Goal: Task Accomplishment & Management: Use online tool/utility

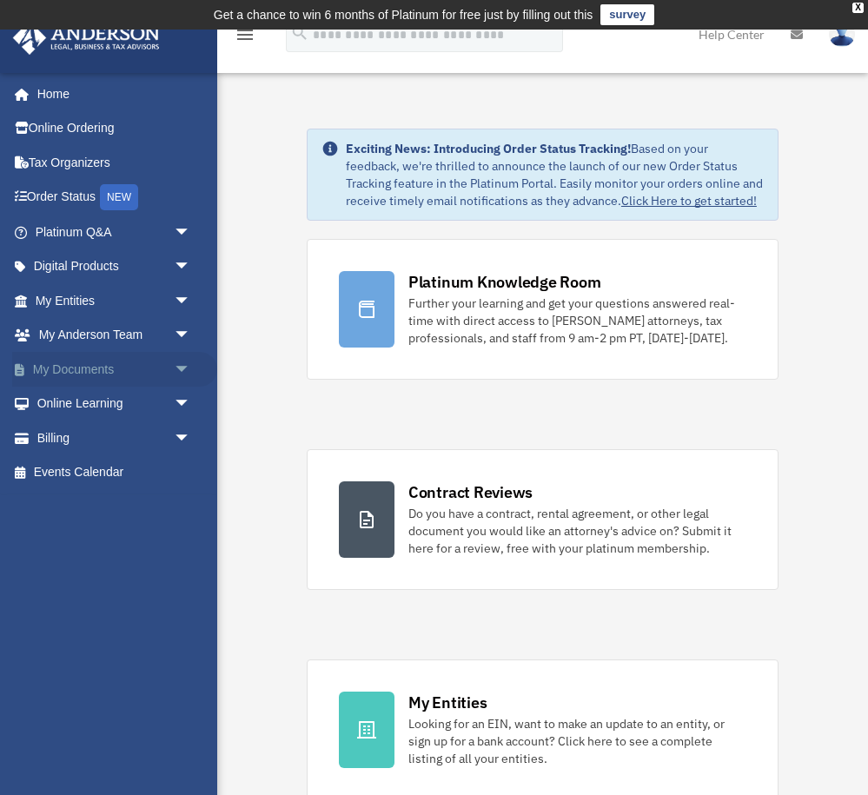
click at [103, 361] on link "My Documents arrow_drop_down" at bounding box center [114, 369] width 205 height 35
click at [188, 362] on span "arrow_drop_down" at bounding box center [191, 370] width 35 height 36
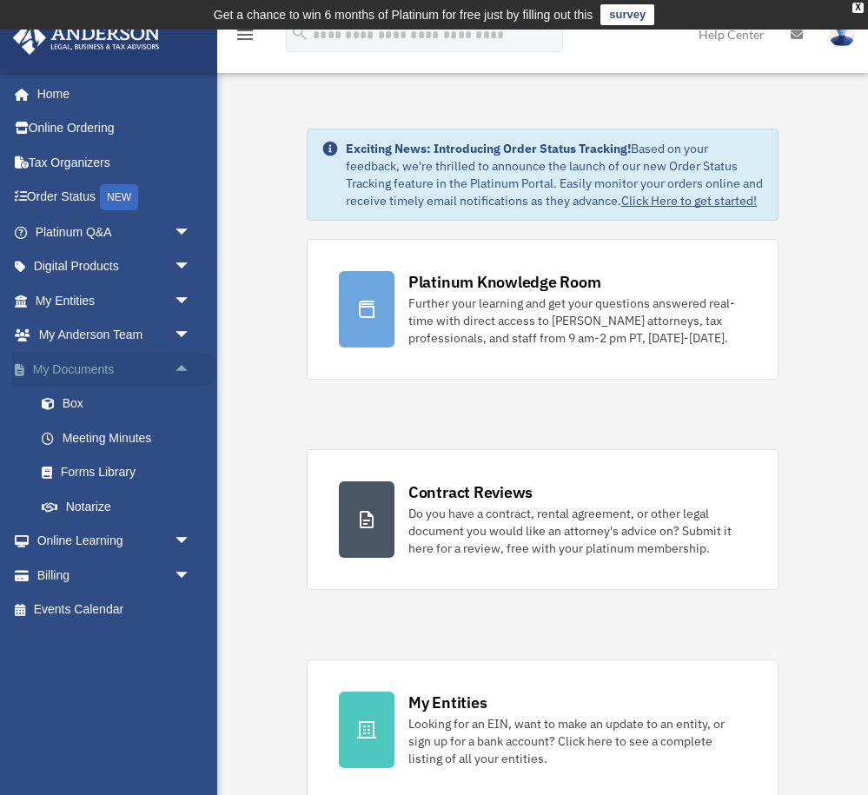
click at [182, 370] on span "arrow_drop_up" at bounding box center [191, 370] width 35 height 36
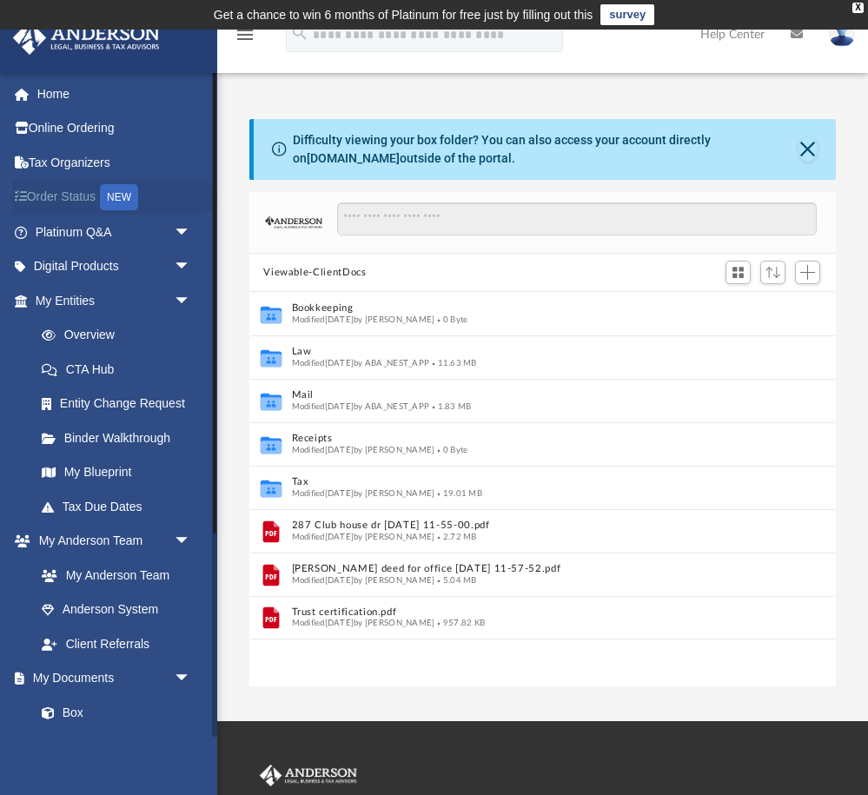
scroll to position [1, 1]
click at [78, 705] on link "Box" at bounding box center [120, 712] width 193 height 35
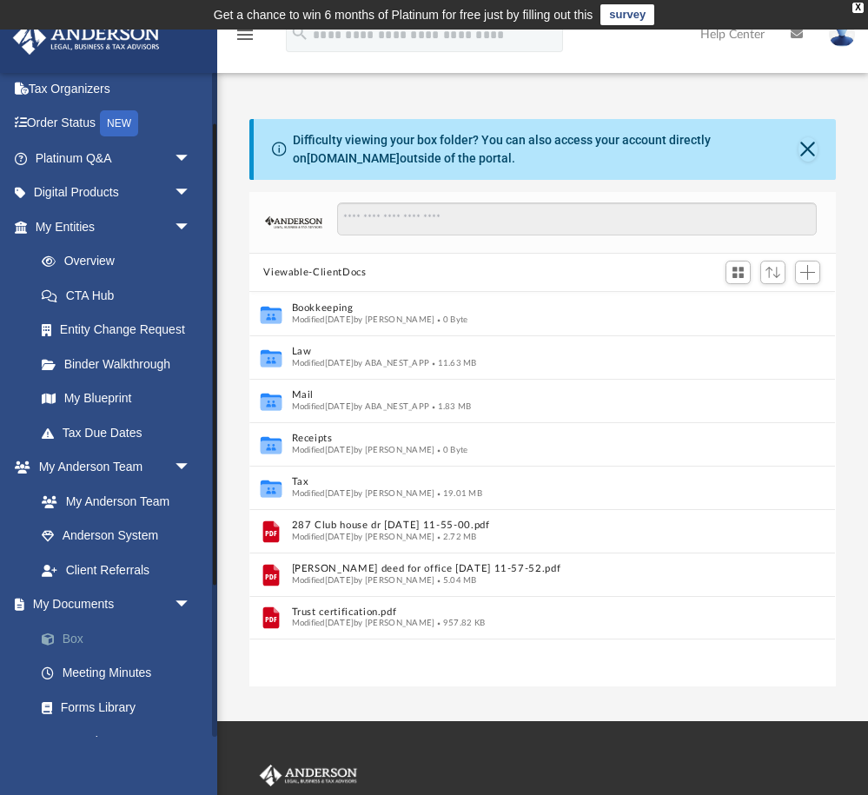
scroll to position [76, 0]
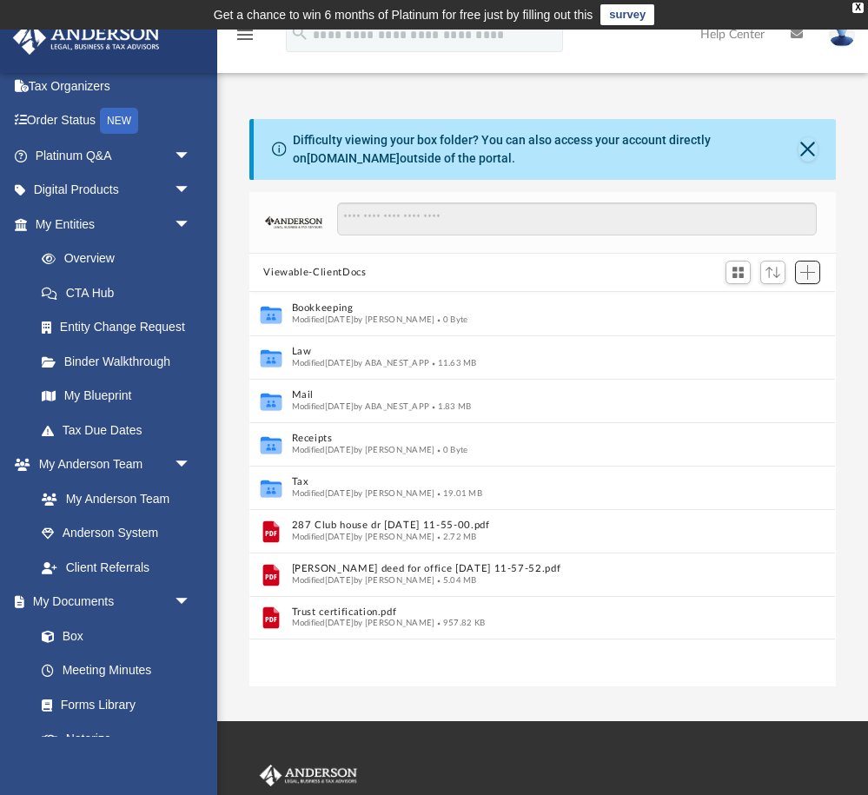
click at [811, 277] on span "Add" at bounding box center [807, 272] width 15 height 15
click at [780, 307] on li "Upload" at bounding box center [783, 306] width 56 height 18
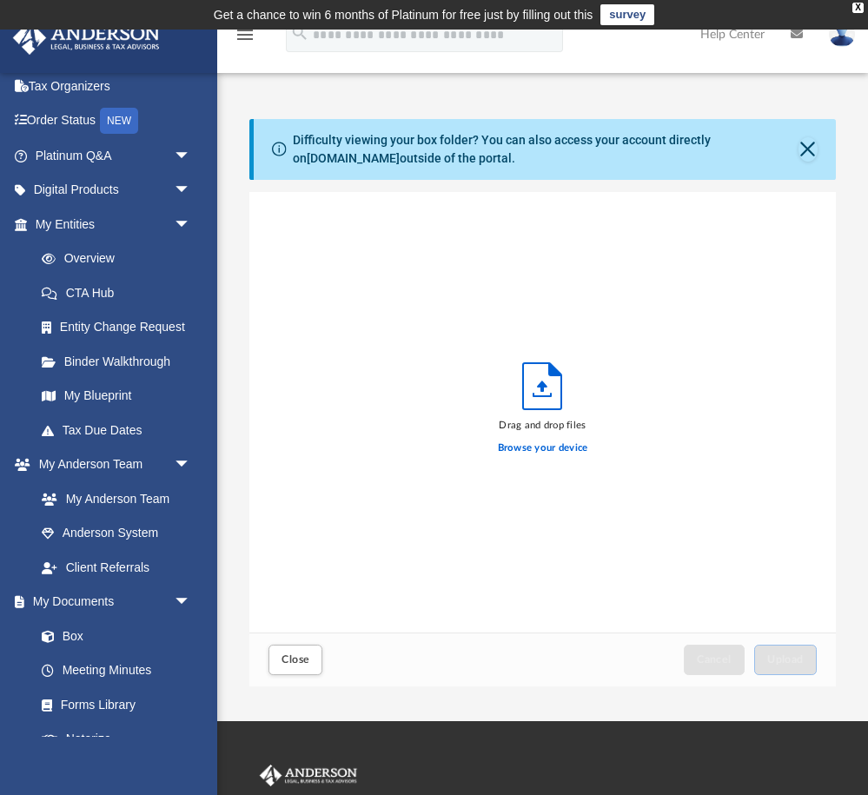
scroll to position [440, 586]
click at [541, 450] on label "Browse your device" at bounding box center [543, 448] width 90 height 16
click at [0, 0] on input "Browse your device" at bounding box center [0, 0] width 0 height 0
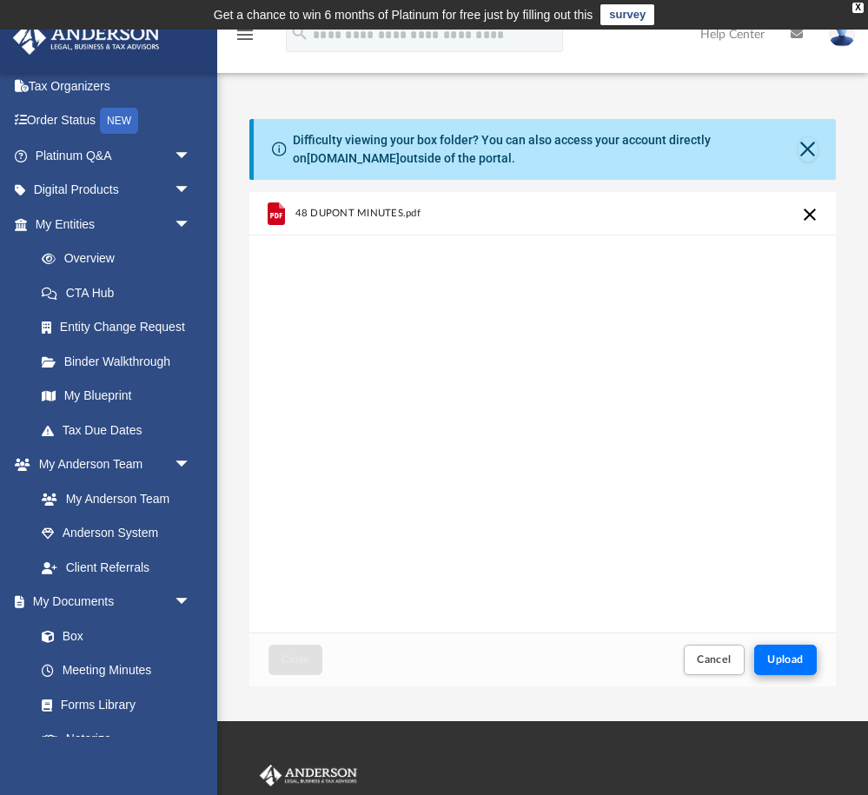
click at [791, 654] on span "Upload" at bounding box center [785, 659] width 36 height 10
click at [790, 665] on span "Upload" at bounding box center [785, 659] width 36 height 10
click at [814, 151] on button "Close" at bounding box center [807, 149] width 19 height 24
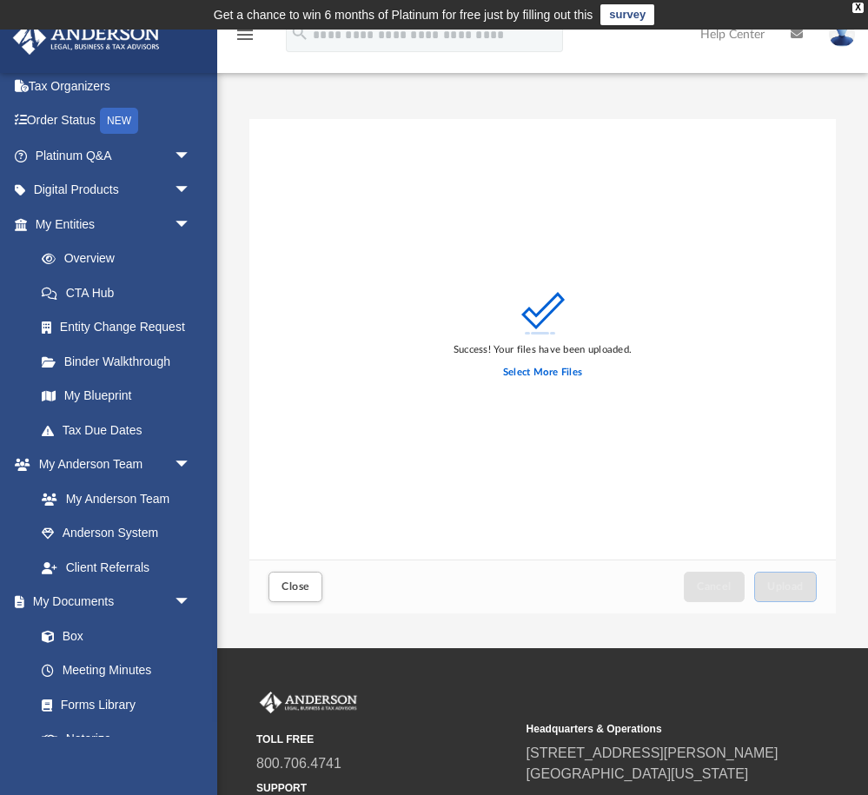
scroll to position [0, 0]
click at [303, 591] on span "Close" at bounding box center [296, 586] width 28 height 10
